Goal: Answer question/provide support: Share knowledge or assist other users

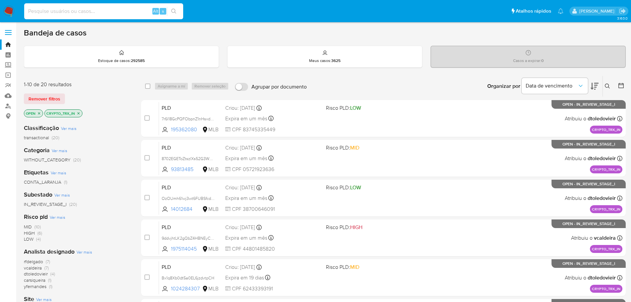
click at [112, 15] on input at bounding box center [103, 11] width 159 height 9
paste input "ujhrZM1utIipIMXpMO6uQ6Vo"
type input "ujhrZM1utIipIMXpMO6uQ6Vo"
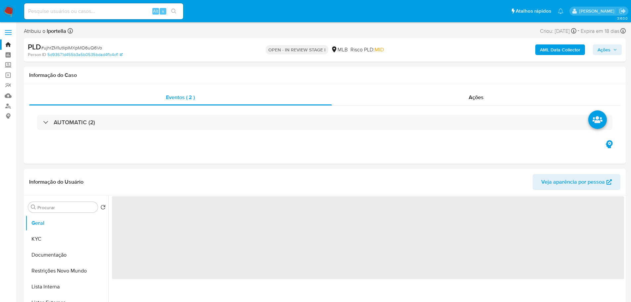
select select "10"
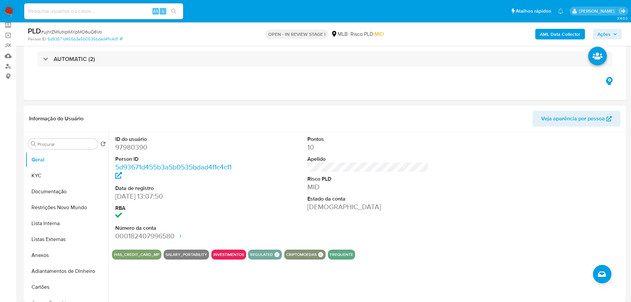
scroll to position [99, 0]
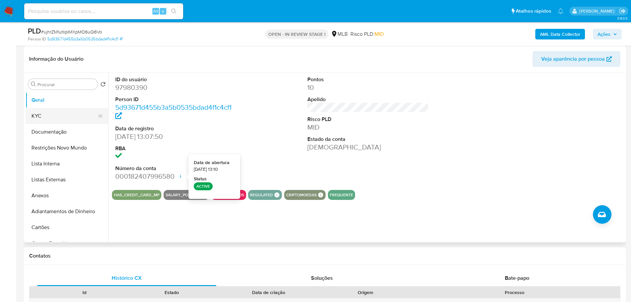
click at [43, 113] on button "KYC" at bounding box center [65, 116] width 78 height 16
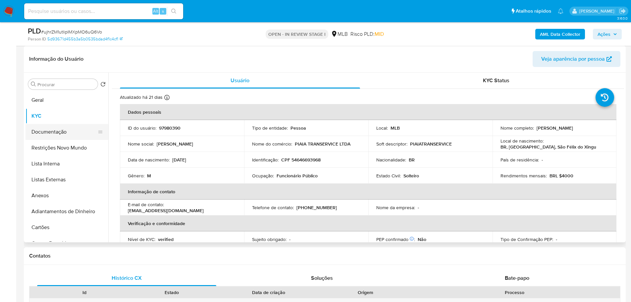
click at [58, 136] on button "Documentação" at bounding box center [65, 132] width 78 height 16
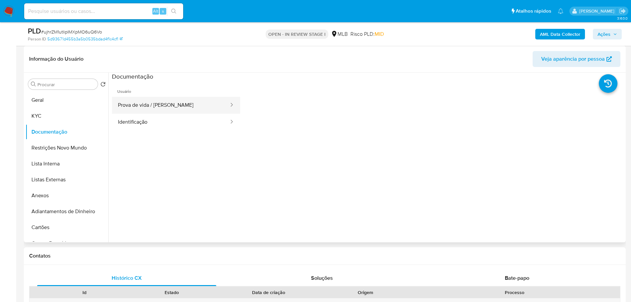
click at [166, 103] on button "Prova de vida / Selfie" at bounding box center [171, 105] width 118 height 17
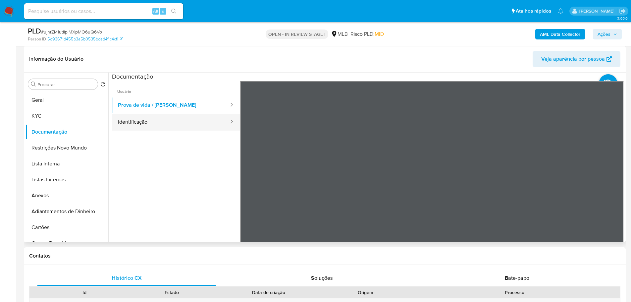
click at [166, 125] on button "Identificação" at bounding box center [171, 122] width 118 height 17
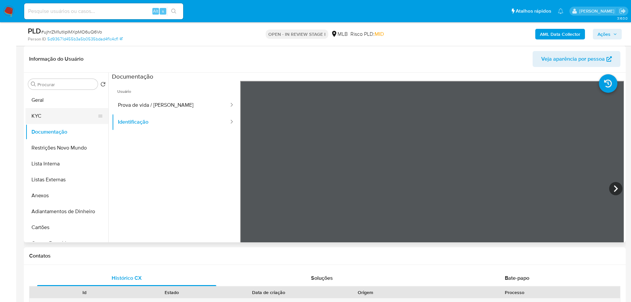
click at [65, 120] on button "KYC" at bounding box center [65, 116] width 78 height 16
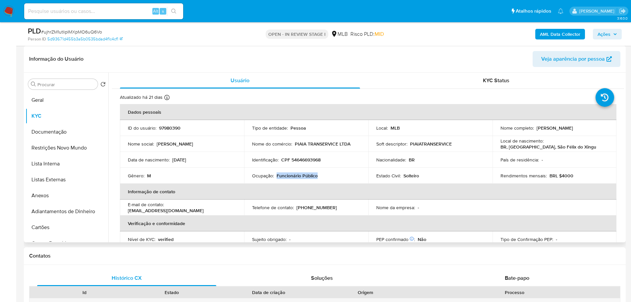
drag, startPoint x: 318, startPoint y: 174, endPoint x: 276, endPoint y: 178, distance: 42.3
click at [276, 178] on div "Ocupação : Funcionário Público" at bounding box center [306, 176] width 108 height 6
copy p "Funcionário Público"
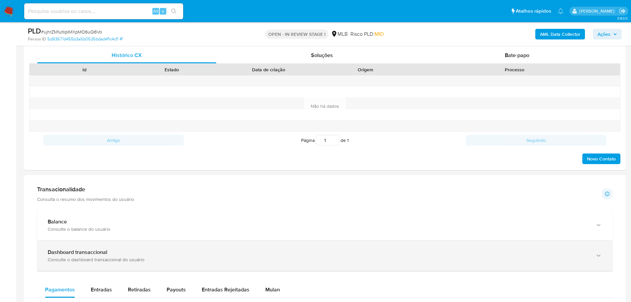
scroll to position [398, 0]
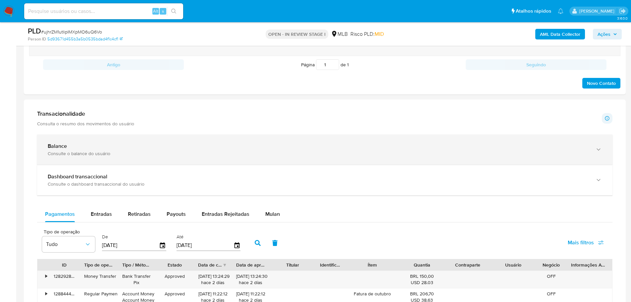
click at [238, 153] on div "Consulte o balance do usuário" at bounding box center [318, 153] width 541 height 6
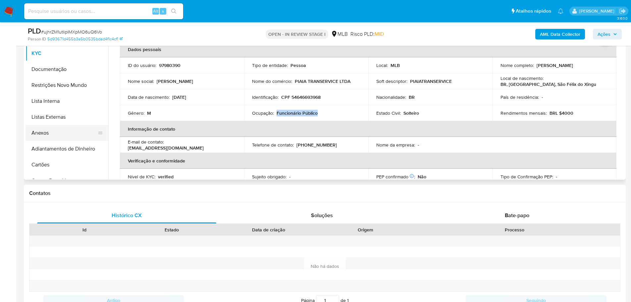
scroll to position [66, 0]
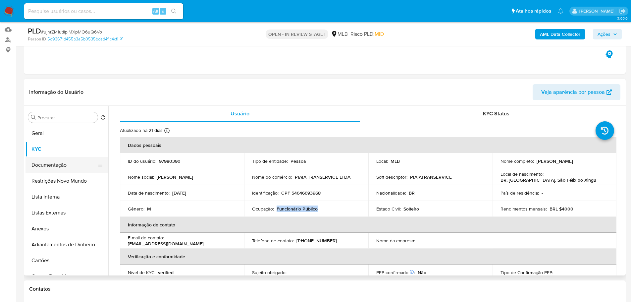
click at [59, 170] on button "Documentação" at bounding box center [65, 165] width 78 height 16
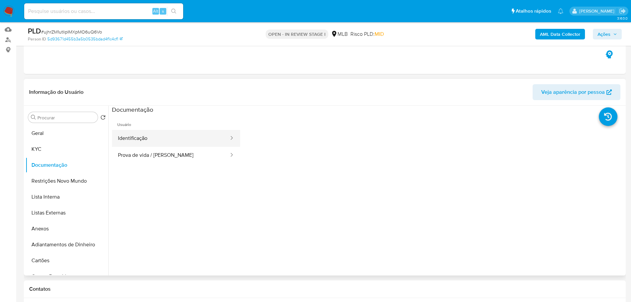
click at [160, 135] on button "Identificação" at bounding box center [171, 138] width 118 height 17
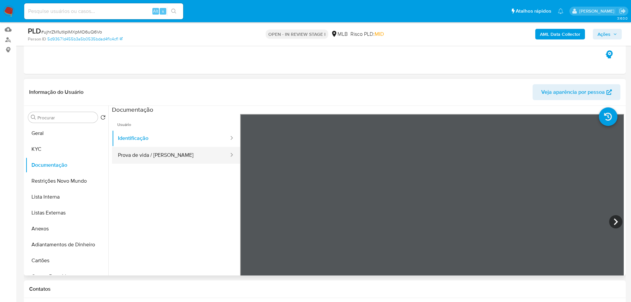
drag, startPoint x: 169, startPoint y: 155, endPoint x: 169, endPoint y: 158, distance: 3.7
click at [169, 155] on button "Prova de vida / Selfie" at bounding box center [171, 155] width 118 height 17
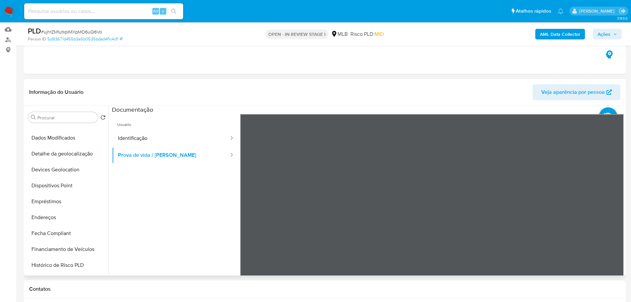
scroll to position [232, 0]
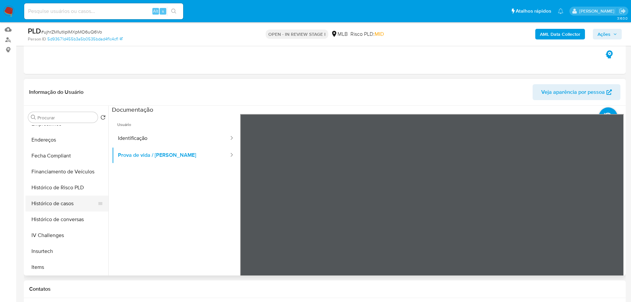
click at [73, 201] on button "Histórico de casos" at bounding box center [65, 203] width 78 height 16
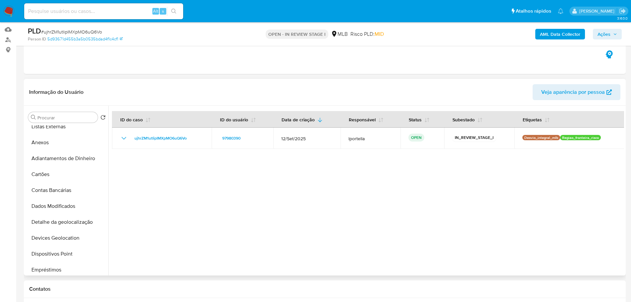
scroll to position [0, 0]
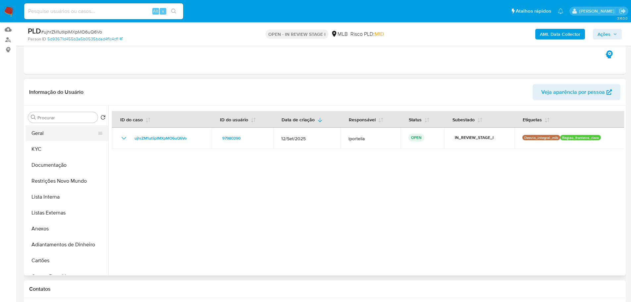
drag, startPoint x: 45, startPoint y: 135, endPoint x: 88, endPoint y: 138, distance: 42.8
click at [45, 135] on button "Geral" at bounding box center [65, 133] width 78 height 16
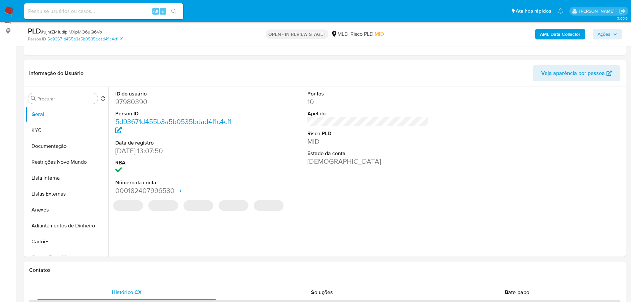
scroll to position [84, 0]
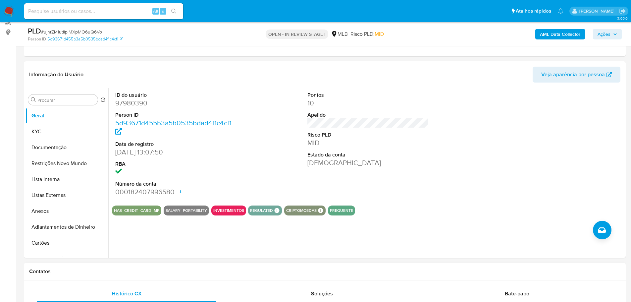
click at [96, 272] on h1 "Contatos" at bounding box center [324, 271] width 591 height 7
click at [52, 125] on button "KYC" at bounding box center [65, 132] width 78 height 16
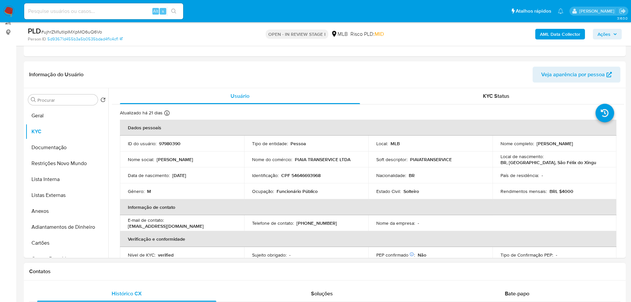
click at [100, 264] on div "Contatos" at bounding box center [325, 272] width 602 height 18
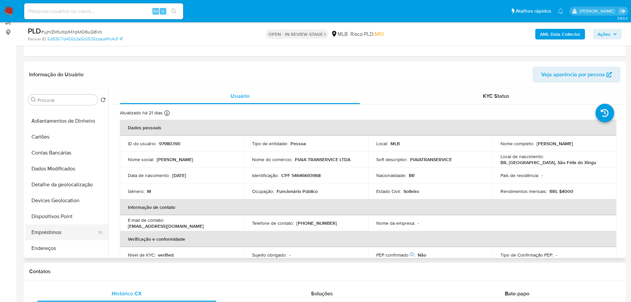
scroll to position [133, 0]
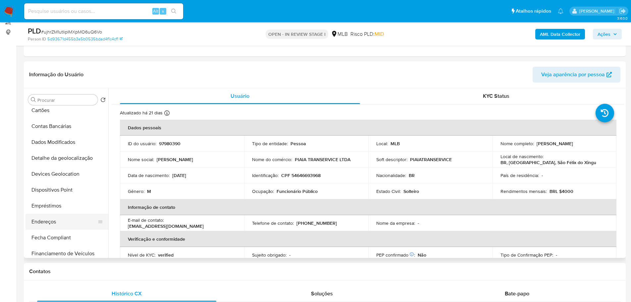
click at [56, 222] on button "Endereços" at bounding box center [65, 222] width 78 height 16
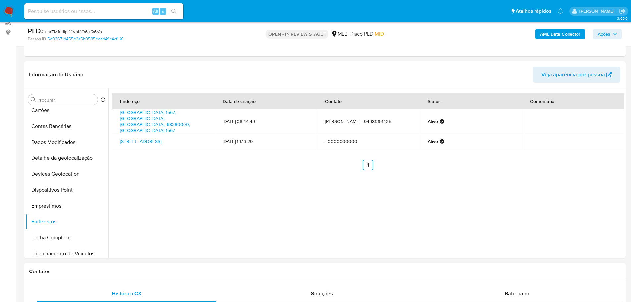
click at [102, 273] on h1 "Contatos" at bounding box center [324, 271] width 591 height 7
click at [74, 159] on button "Detalhe da geolocalização" at bounding box center [65, 158] width 78 height 16
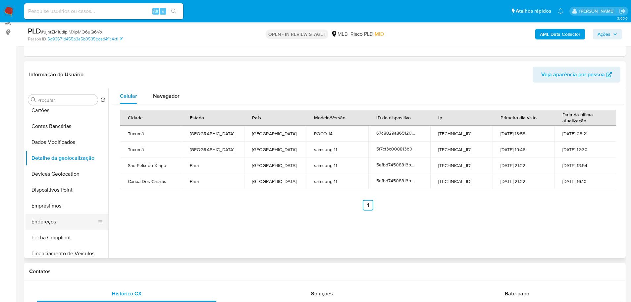
drag, startPoint x: 149, startPoint y: 273, endPoint x: 86, endPoint y: 223, distance: 80.2
click at [148, 272] on h1 "Contatos" at bounding box center [324, 271] width 591 height 7
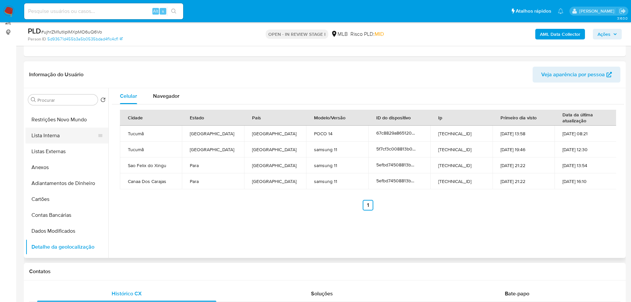
scroll to position [0, 0]
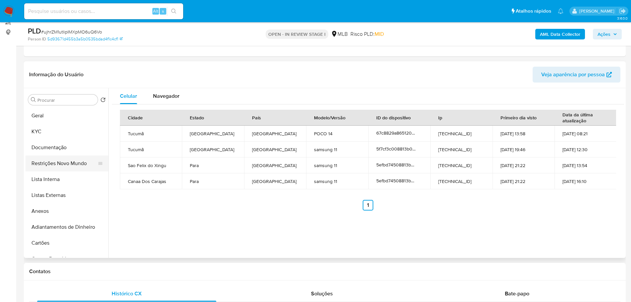
click at [58, 162] on button "Restrições Novo Mundo" at bounding box center [65, 163] width 78 height 16
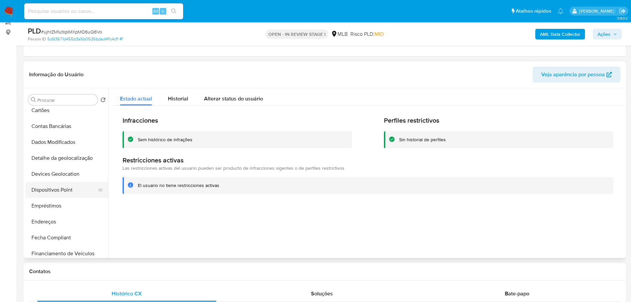
click at [58, 189] on button "Dispositivos Point" at bounding box center [65, 190] width 78 height 16
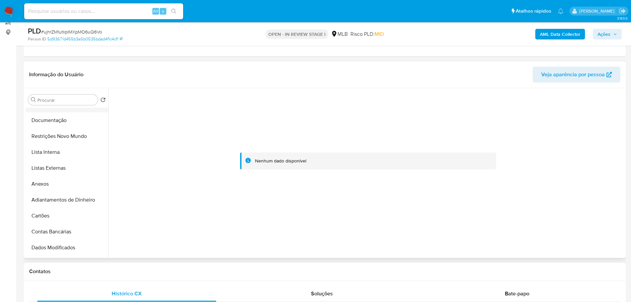
scroll to position [0, 0]
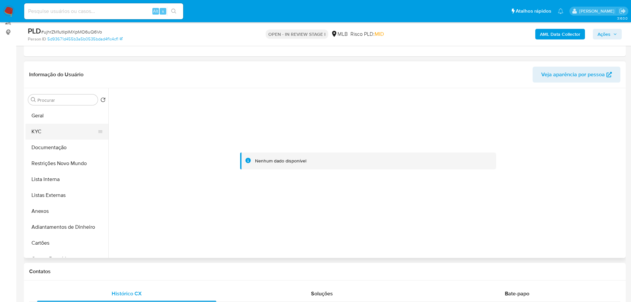
click at [48, 129] on button "KYC" at bounding box center [65, 132] width 78 height 16
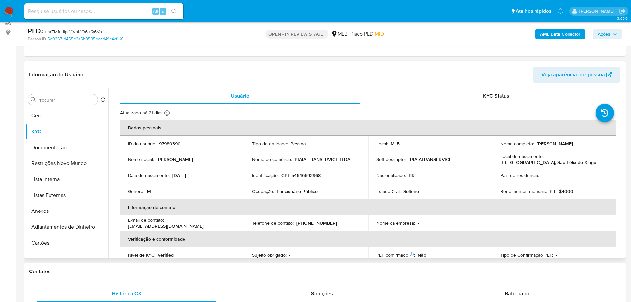
click at [310, 175] on p "CPF 54646693968" at bounding box center [300, 175] width 39 height 6
copy p "54646693968"
drag, startPoint x: 584, startPoint y: 144, endPoint x: 536, endPoint y: 143, distance: 48.4
click at [536, 143] on div "Nome completo : Emerson Antonio Piaia" at bounding box center [555, 143] width 108 height 6
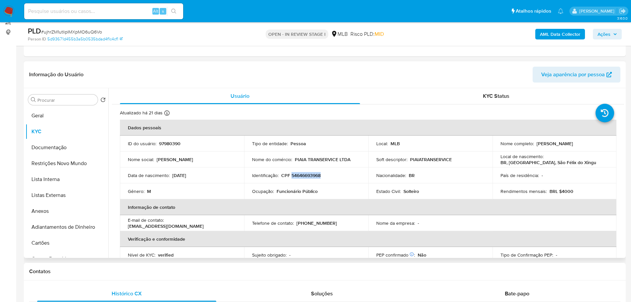
copy p "Emerson Antonio Piaia"
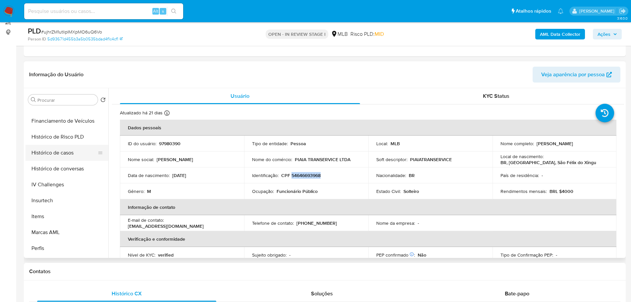
click at [71, 152] on button "Histórico de casos" at bounding box center [65, 153] width 78 height 16
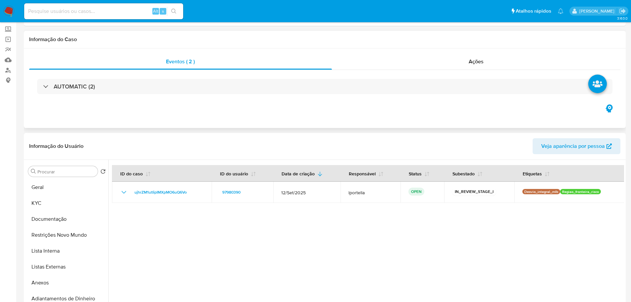
scroll to position [0, 0]
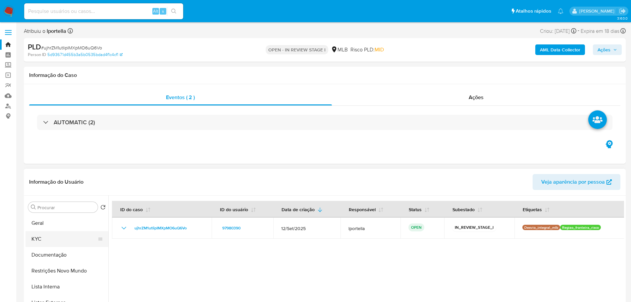
click at [45, 242] on button "KYC" at bounding box center [65, 239] width 78 height 16
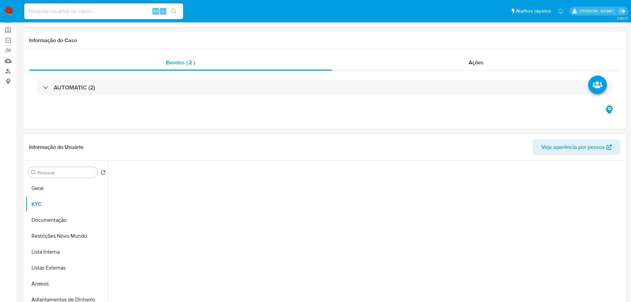
scroll to position [66, 0]
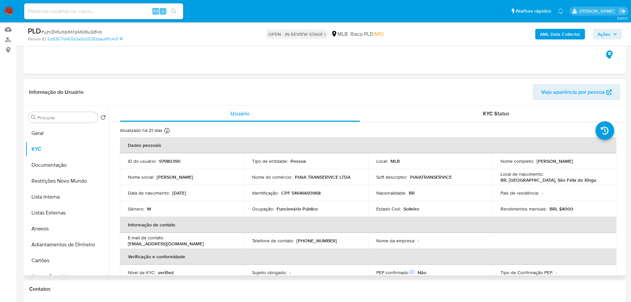
drag, startPoint x: 583, startPoint y: 159, endPoint x: 539, endPoint y: 150, distance: 44.3
click at [535, 162] on div "Nome completo : Emerson Antonio Piaia" at bounding box center [555, 161] width 108 height 6
copy p "Emerson Antonio Piaia"
click at [54, 163] on button "Documentação" at bounding box center [65, 165] width 78 height 16
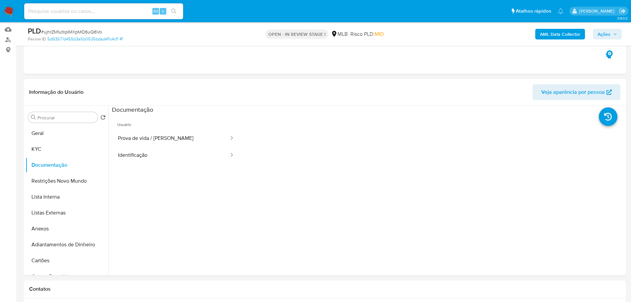
click at [608, 34] on span "Ações" at bounding box center [604, 34] width 13 height 11
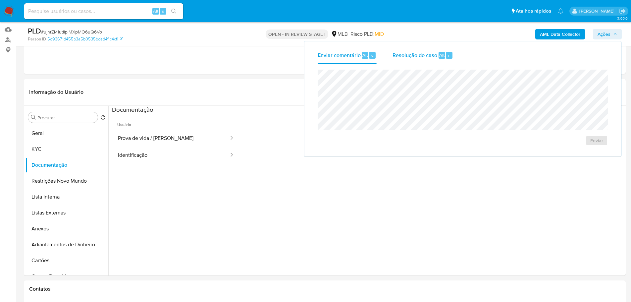
click at [432, 55] on span "Resolução do caso" at bounding box center [415, 55] width 45 height 8
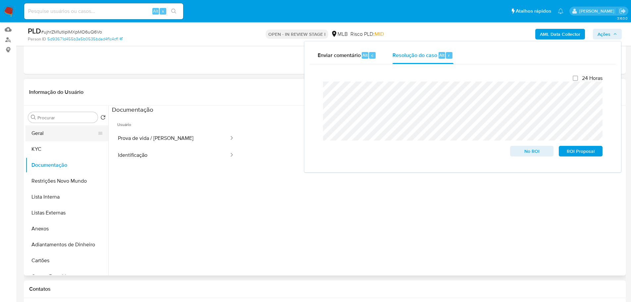
click at [67, 137] on button "Geral" at bounding box center [65, 133] width 78 height 16
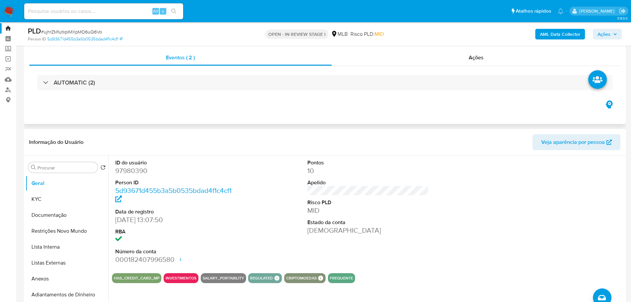
scroll to position [0, 0]
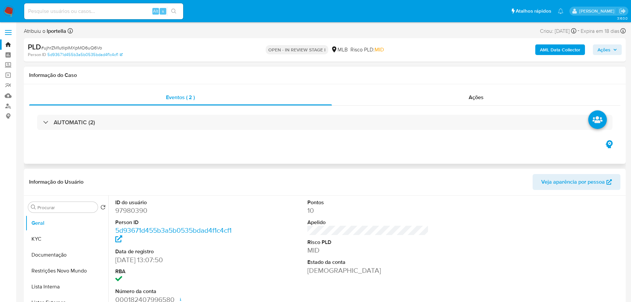
click at [121, 113] on div "AUTOMATIC (2)" at bounding box center [324, 122] width 591 height 33
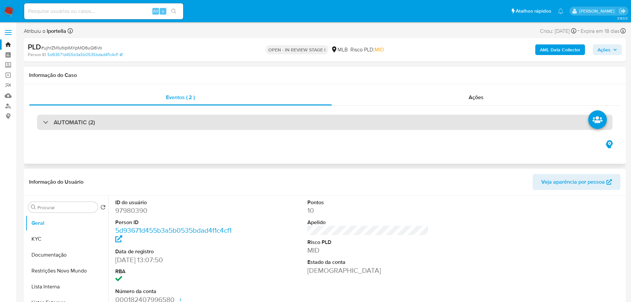
click at [121, 120] on div "AUTOMATIC (2)" at bounding box center [324, 122] width 575 height 15
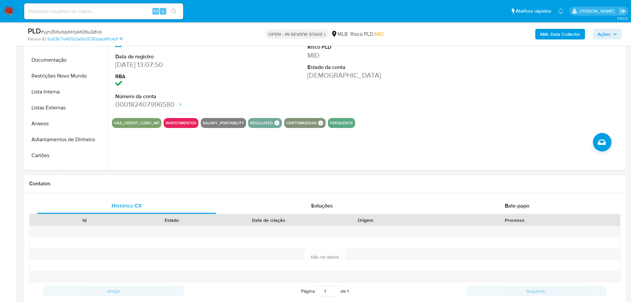
scroll to position [563, 0]
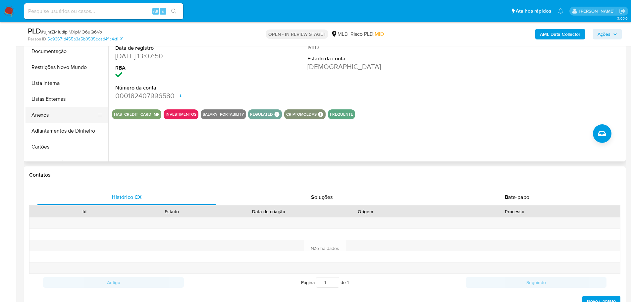
click at [50, 113] on button "Anexos" at bounding box center [65, 115] width 78 height 16
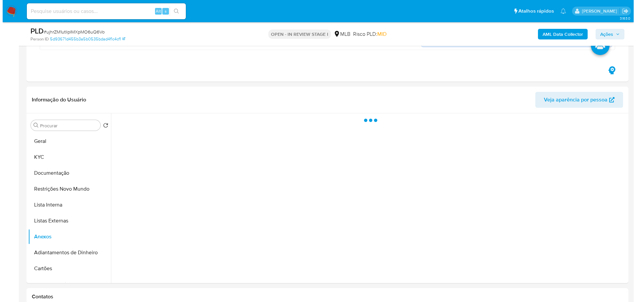
scroll to position [431, 0]
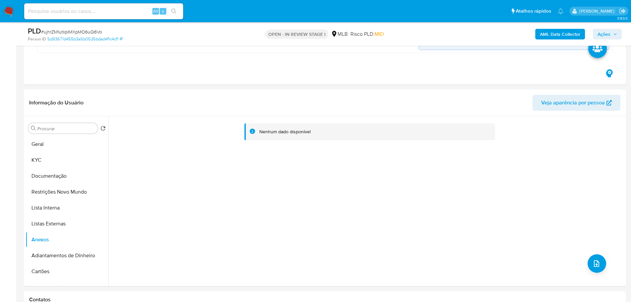
click at [618, 36] on button "Ações" at bounding box center [607, 34] width 29 height 11
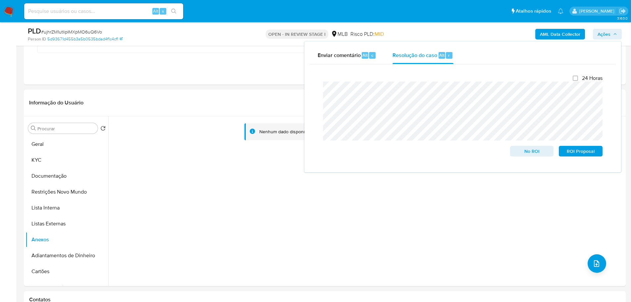
click at [552, 31] on b "AML Data Collector" at bounding box center [560, 34] width 40 height 11
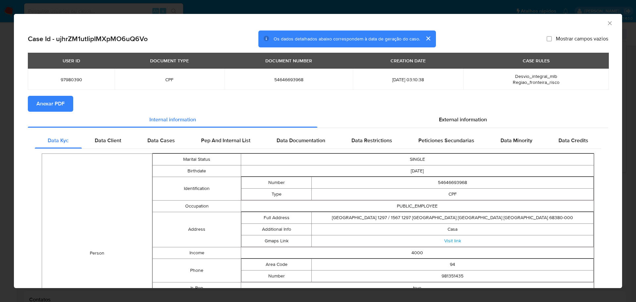
click at [53, 101] on span "Anexar PDF" at bounding box center [50, 103] width 28 height 15
click at [606, 28] on div "AML Data Collector" at bounding box center [318, 22] width 608 height 17
click at [608, 24] on icon "Fechar a janela" at bounding box center [610, 23] width 4 height 4
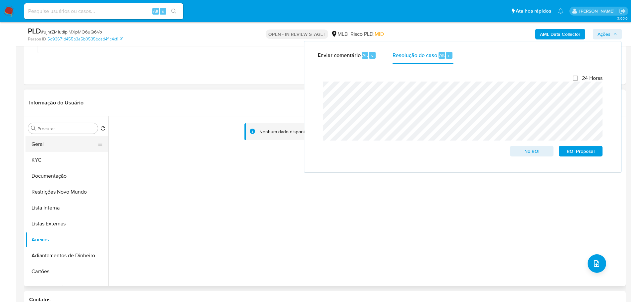
click at [65, 145] on button "Geral" at bounding box center [65, 144] width 78 height 16
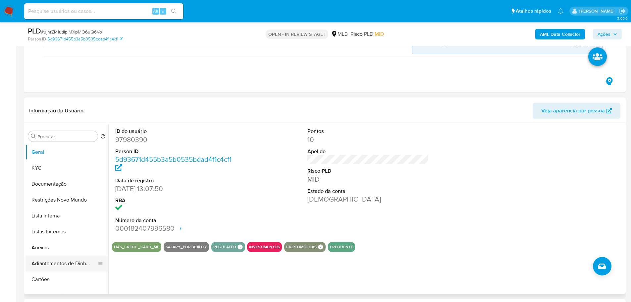
click at [42, 246] on button "Anexos" at bounding box center [67, 247] width 83 height 16
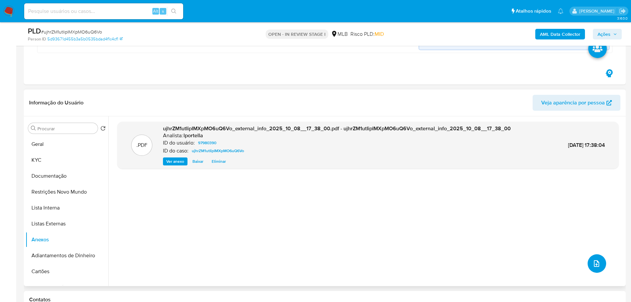
click at [598, 267] on button "upload-file" at bounding box center [597, 263] width 19 height 19
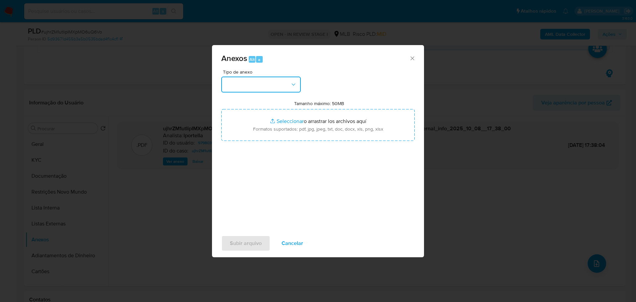
click at [286, 85] on button "button" at bounding box center [261, 85] width 80 height 16
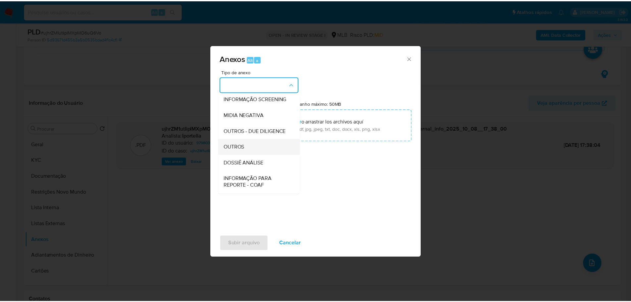
scroll to position [102, 0]
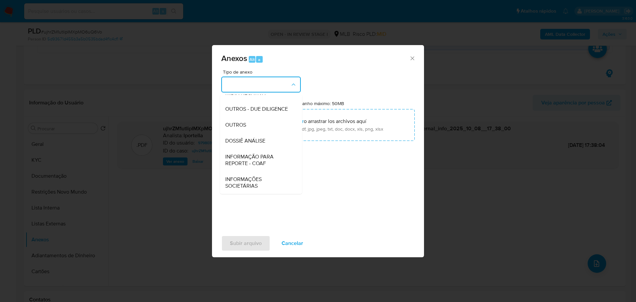
drag, startPoint x: 256, startPoint y: 123, endPoint x: 130, endPoint y: 124, distance: 126.2
click at [255, 123] on div "OUTROS" at bounding box center [259, 125] width 68 height 16
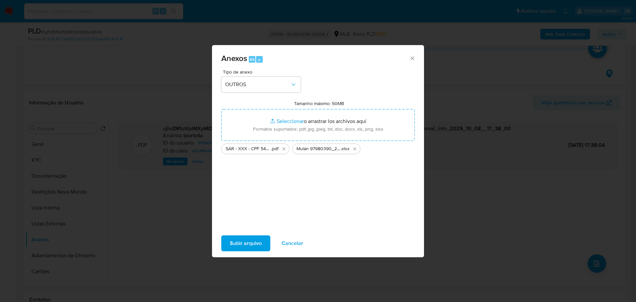
click at [252, 246] on span "Subir arquivo" at bounding box center [246, 243] width 32 height 15
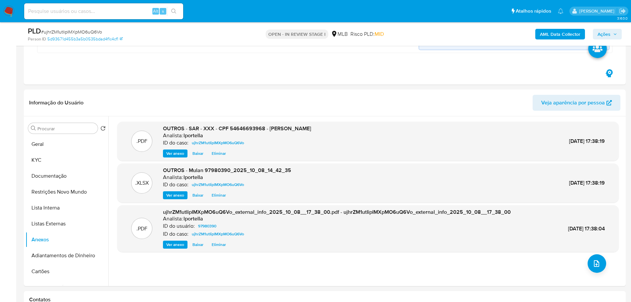
click at [607, 34] on span "Ações" at bounding box center [604, 34] width 13 height 11
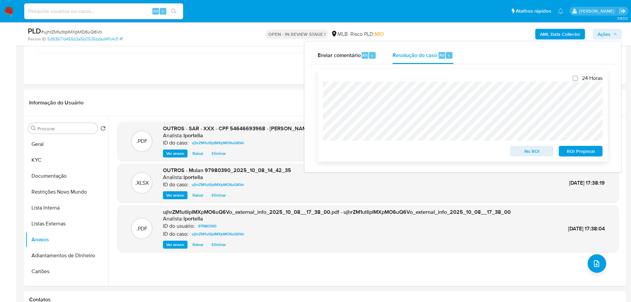
click at [593, 154] on span "ROI Proposal" at bounding box center [580, 150] width 34 height 9
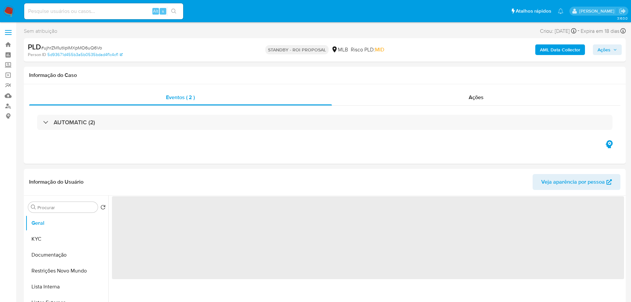
select select "10"
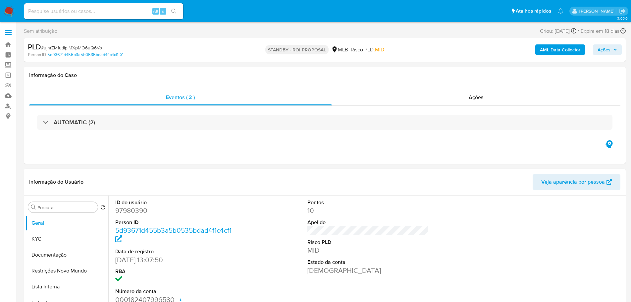
click at [81, 45] on span "# ujhrZM1utIipIMXpMO6uQ6Vo" at bounding box center [71, 47] width 61 height 7
drag, startPoint x: 81, startPoint y: 45, endPoint x: 44, endPoint y: 47, distance: 36.8
click at [81, 46] on span "# ujhrZM1utIipIMXpMO6uQ6Vo" at bounding box center [71, 47] width 61 height 7
copy span "ujhrZM1utIipIMXpMO6uQ6Vo"
click at [11, 12] on img at bounding box center [8, 11] width 11 height 11
